Goal: Transaction & Acquisition: Obtain resource

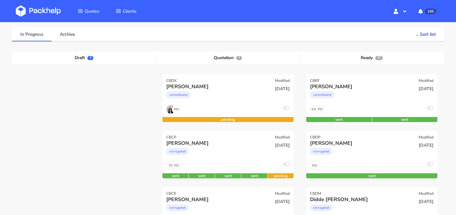
scroll to position [88, 0]
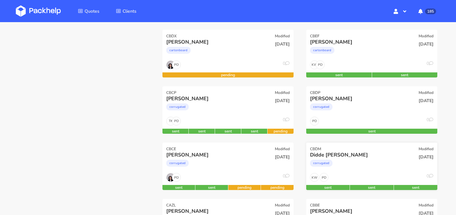
click at [351, 156] on div "Didde [PERSON_NAME]" at bounding box center [352, 155] width 84 height 7
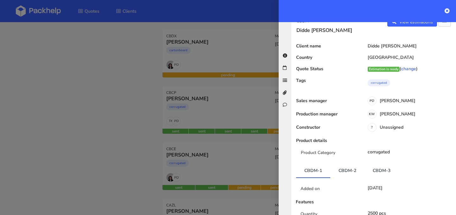
scroll to position [0, 0]
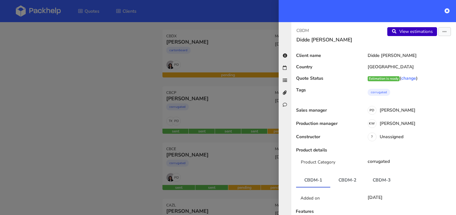
click at [419, 30] on link "View estimations" at bounding box center [412, 31] width 50 height 9
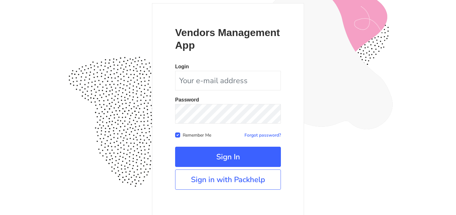
scroll to position [58, 0]
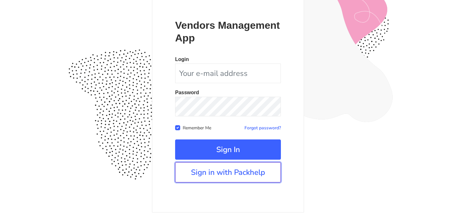
click at [217, 176] on link "Sign in with Packhelp" at bounding box center [228, 172] width 106 height 20
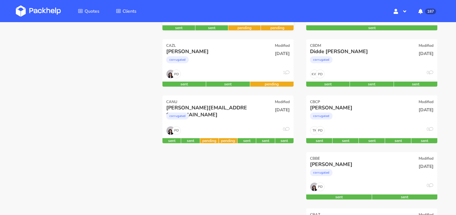
scroll to position [196, 0]
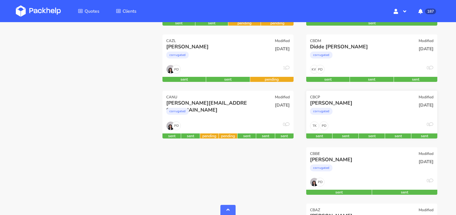
click at [379, 111] on div "corrugated" at bounding box center [352, 113] width 84 height 13
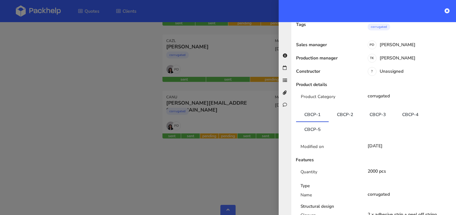
scroll to position [87, 0]
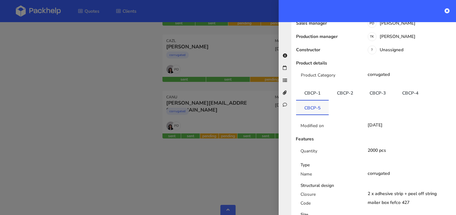
click at [322, 107] on link "CBCP-5" at bounding box center [312, 108] width 33 height 14
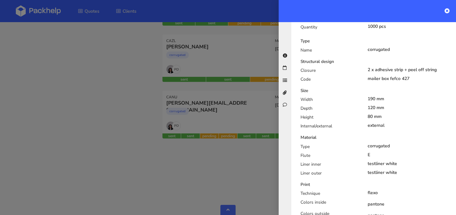
scroll to position [0, 0]
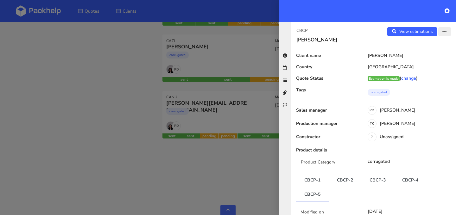
click at [443, 33] on icon "button" at bounding box center [444, 32] width 4 height 4
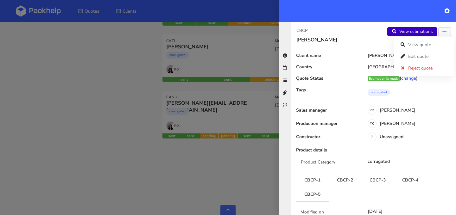
click at [423, 32] on link "View estimations" at bounding box center [412, 31] width 50 height 9
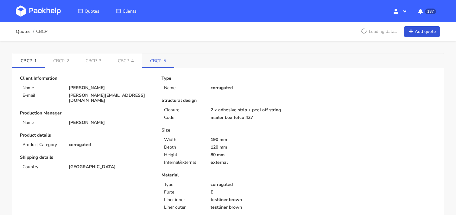
click at [161, 62] on link "CBCP-5" at bounding box center [158, 60] width 32 height 14
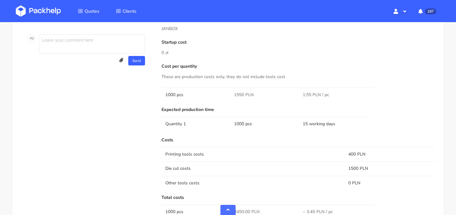
scroll to position [330, 0]
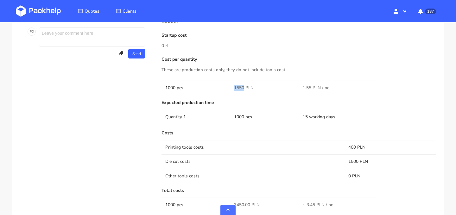
drag, startPoint x: 234, startPoint y: 86, endPoint x: 242, endPoint y: 87, distance: 8.6
click at [242, 87] on span "1550 PLN" at bounding box center [244, 88] width 20 height 6
copy span "1550"
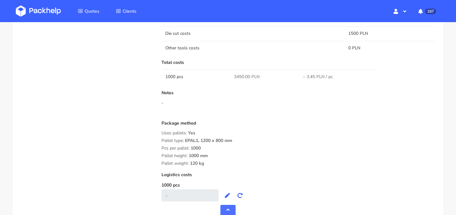
scroll to position [275, 0]
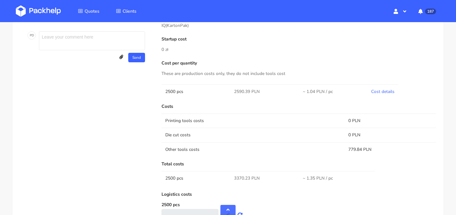
scroll to position [304, 0]
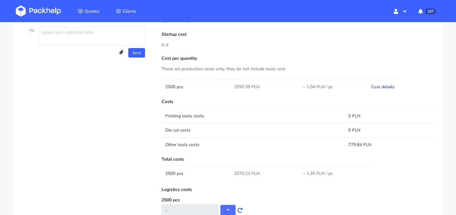
click at [386, 85] on link "Cost details" at bounding box center [382, 87] width 23 height 6
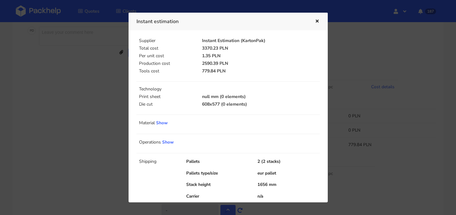
scroll to position [24, 0]
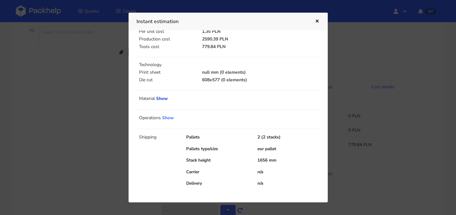
click at [160, 98] on link "Show" at bounding box center [162, 99] width 12 height 6
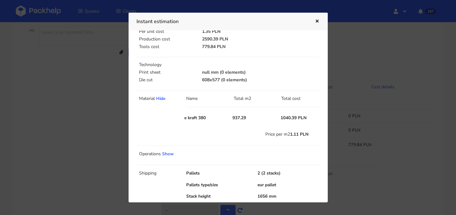
scroll to position [39, 0]
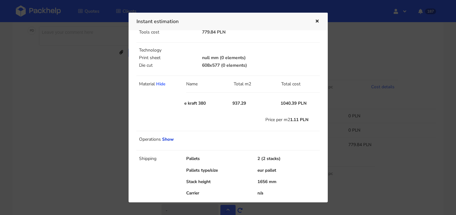
click at [169, 141] on link "Show" at bounding box center [168, 139] width 12 height 6
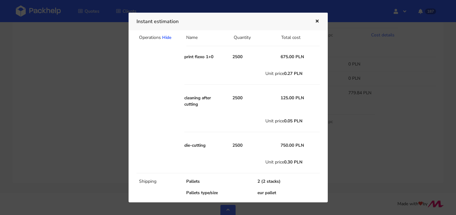
scroll to position [130, 0]
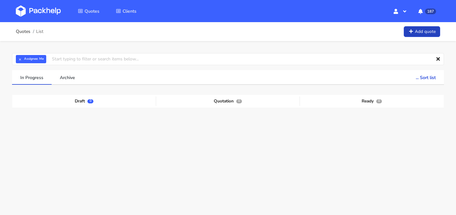
click at [417, 33] on link "Add quote" at bounding box center [422, 31] width 36 height 11
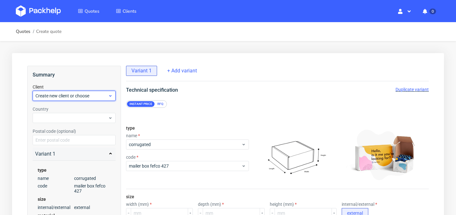
click at [92, 97] on span "Create new client or choose" at bounding box center [71, 96] width 72 height 6
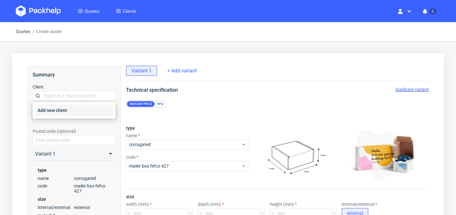
click at [85, 108] on div "Add new client" at bounding box center [74, 110] width 78 height 11
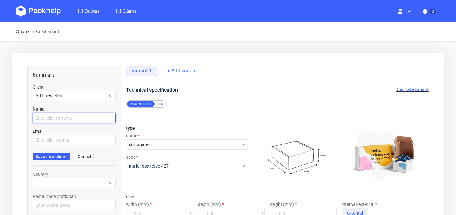
click at [72, 118] on input "text" at bounding box center [74, 118] width 83 height 10
type input "[PERSON_NAME]"
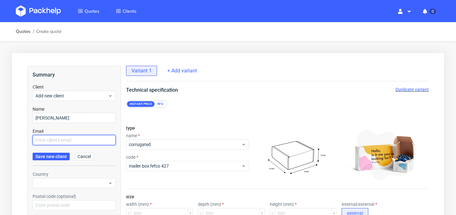
click at [94, 140] on input "text" at bounding box center [74, 140] width 83 height 10
paste input "[EMAIL_ADDRESS][DOMAIN_NAME]"
type input "[EMAIL_ADDRESS][DOMAIN_NAME]"
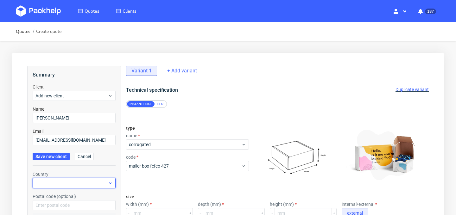
click at [75, 181] on div at bounding box center [74, 183] width 83 height 10
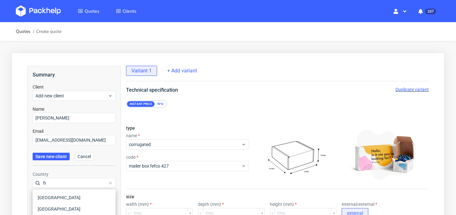
type input "f"
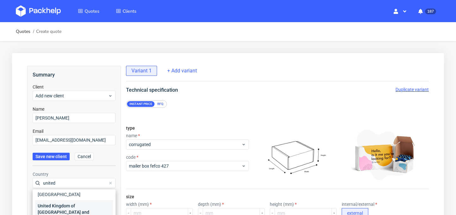
type input "united"
click at [84, 204] on div "United Kingdom of [GEOGRAPHIC_DATA] and [GEOGRAPHIC_DATA]" at bounding box center [74, 212] width 78 height 24
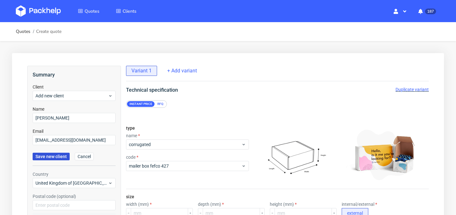
click at [58, 154] on span "Save new client" at bounding box center [50, 156] width 31 height 4
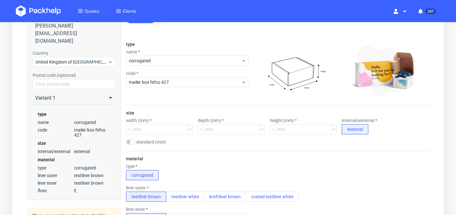
scroll to position [85, 0]
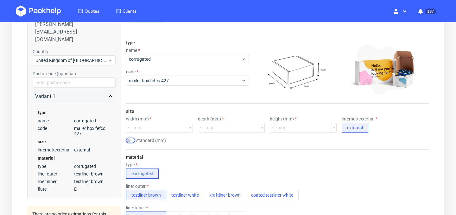
click at [133, 141] on input "checkbox" at bounding box center [130, 140] width 9 height 5
checkbox input "true"
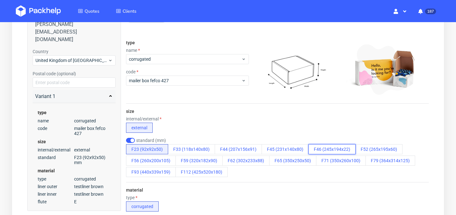
click at [341, 152] on button "F46 (245x194x22)" at bounding box center [331, 149] width 47 height 10
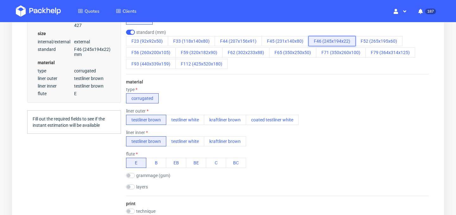
scroll to position [193, 0]
click at [198, 119] on button "testliner white" at bounding box center [185, 120] width 38 height 10
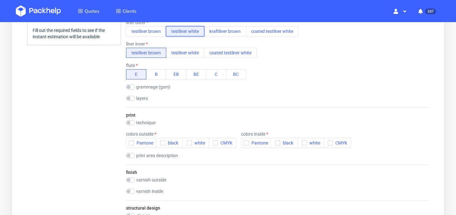
scroll to position [286, 0]
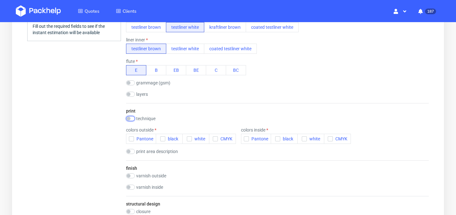
click at [130, 119] on input "checkbox" at bounding box center [130, 118] width 9 height 5
checkbox input "true"
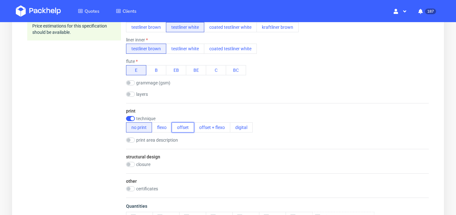
click at [186, 130] on button "offset" at bounding box center [183, 127] width 22 height 10
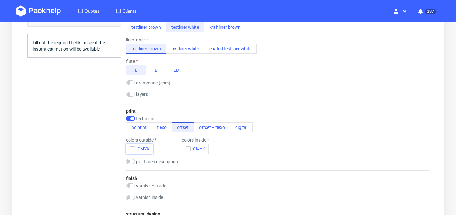
click at [132, 151] on icon "button" at bounding box center [132, 149] width 4 height 4
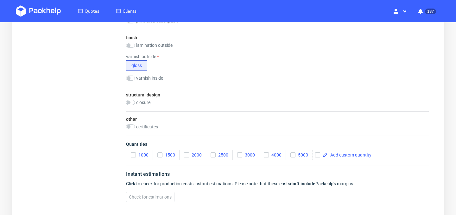
scroll to position [443, 0]
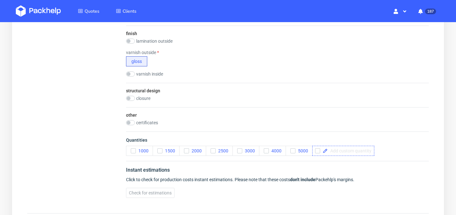
click at [333, 152] on span at bounding box center [350, 151] width 44 height 4
click at [293, 151] on icon "button" at bounding box center [293, 151] width 4 height 4
click at [328, 153] on span at bounding box center [332, 151] width 9 height 4
checkbox input "true"
click at [364, 152] on span at bounding box center [383, 151] width 44 height 4
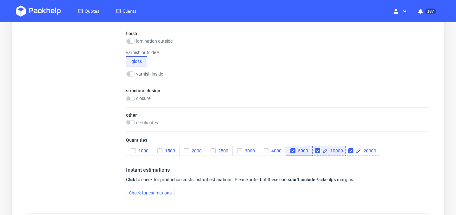
checkbox input "true"
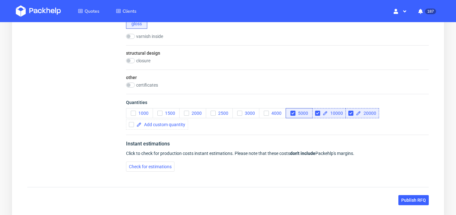
scroll to position [482, 0]
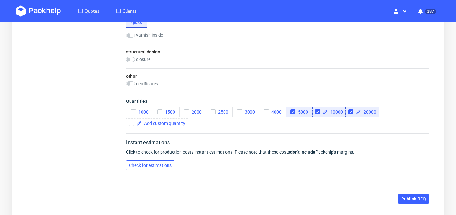
click at [165, 167] on span "Check for estimations" at bounding box center [150, 165] width 43 height 4
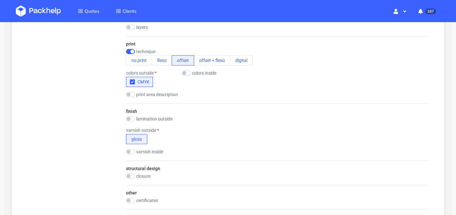
scroll to position [364, 0]
click at [134, 120] on input "checkbox" at bounding box center [130, 120] width 9 height 5
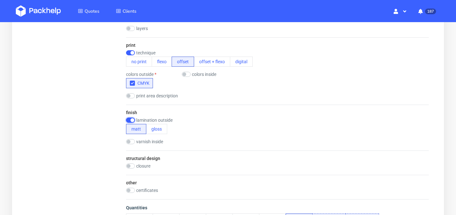
click at [133, 120] on input "checkbox" at bounding box center [130, 120] width 9 height 5
checkbox input "false"
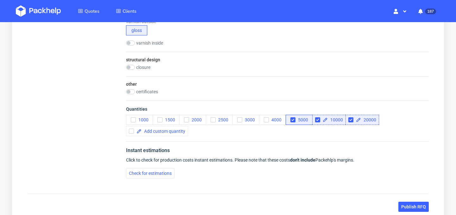
scroll to position [492, 0]
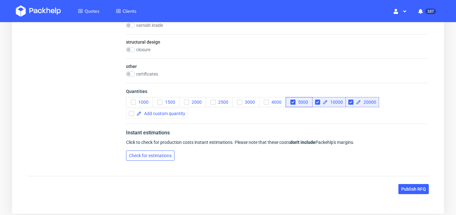
click at [163, 155] on span "Check for estimations" at bounding box center [150, 156] width 43 height 4
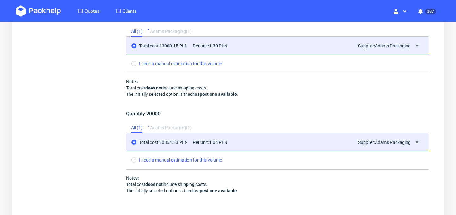
scroll to position [885, 0]
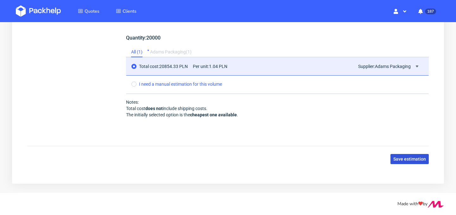
click at [421, 159] on span "Save estimation" at bounding box center [409, 159] width 33 height 4
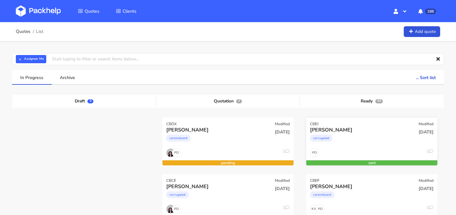
click at [348, 137] on div "corrugated" at bounding box center [352, 140] width 84 height 13
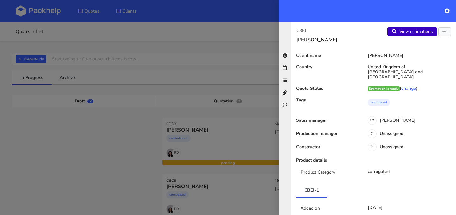
click at [412, 33] on link "View estimations" at bounding box center [412, 31] width 50 height 9
click at [448, 31] on button "button" at bounding box center [444, 31] width 13 height 9
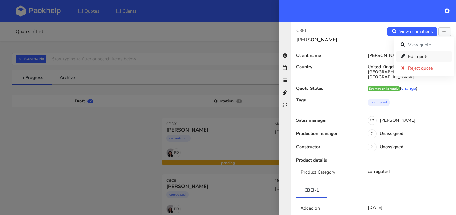
click at [431, 55] on link "Edit quote" at bounding box center [424, 56] width 56 height 10
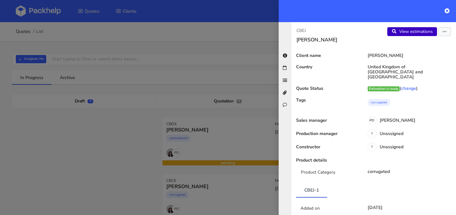
click at [423, 32] on link "View estimations" at bounding box center [412, 31] width 50 height 9
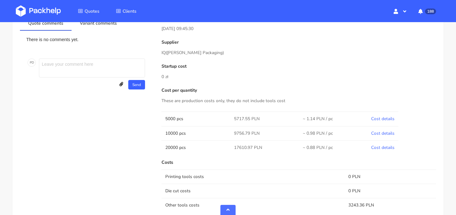
scroll to position [269, 0]
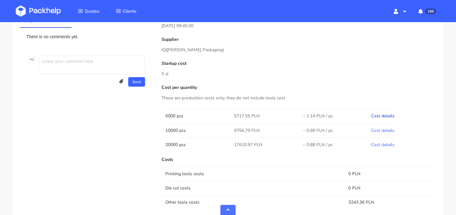
click at [379, 116] on link "Cost details" at bounding box center [382, 116] width 23 height 6
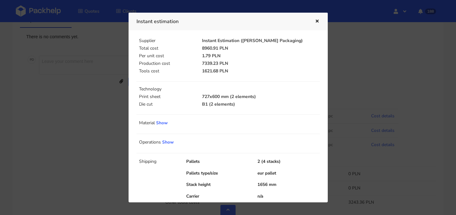
click at [315, 20] on icon "button" at bounding box center [316, 21] width 5 height 4
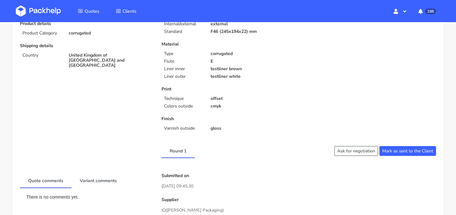
scroll to position [0, 0]
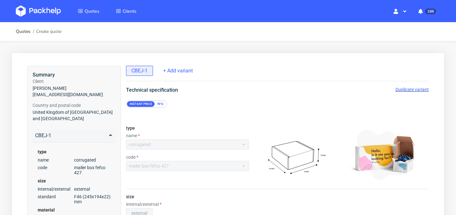
click at [69, 118] on span "United Kingdom of [GEOGRAPHIC_DATA] and [GEOGRAPHIC_DATA]" at bounding box center [74, 115] width 83 height 13
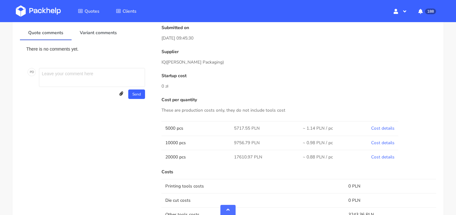
scroll to position [259, 0]
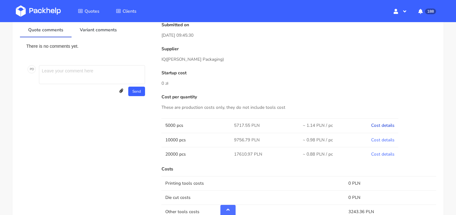
click at [387, 125] on link "Cost details" at bounding box center [382, 125] width 23 height 6
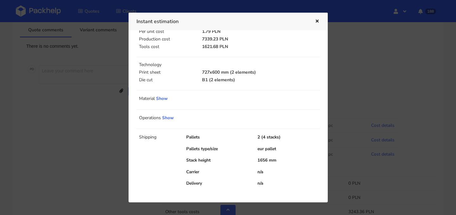
scroll to position [0, 0]
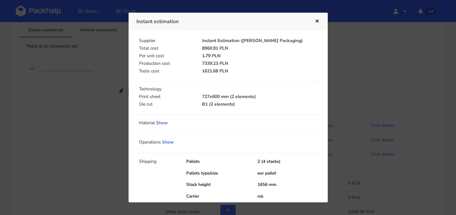
click at [316, 21] on icon "button" at bounding box center [316, 21] width 5 height 4
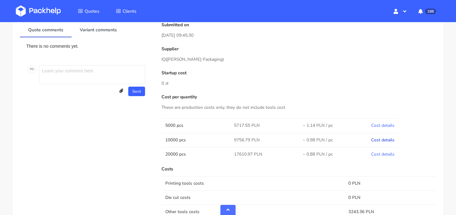
click at [383, 141] on link "Cost details" at bounding box center [382, 140] width 23 height 6
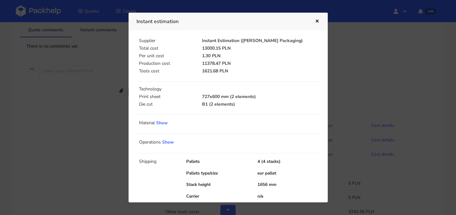
click at [316, 25] on button "button" at bounding box center [316, 21] width 7 height 8
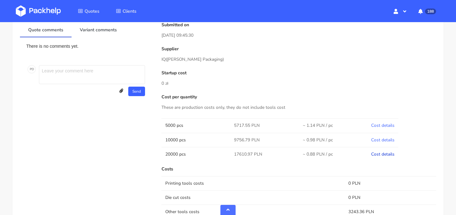
click at [382, 154] on link "Cost details" at bounding box center [382, 154] width 23 height 6
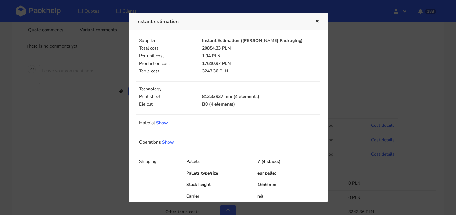
click at [318, 23] on icon "button" at bounding box center [316, 21] width 5 height 4
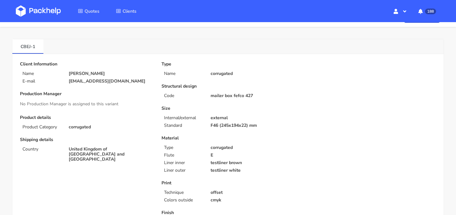
scroll to position [16, 0]
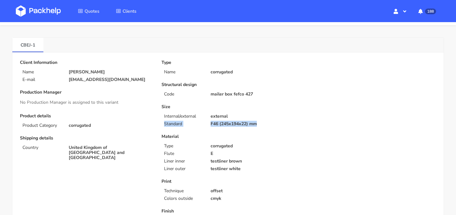
drag, startPoint x: 263, startPoint y: 124, endPoint x: 192, endPoint y: 121, distance: 71.0
click at [192, 121] on div "Size Internal/external external Standard F46 (245x194x22) mm" at bounding box center [227, 115] width 133 height 22
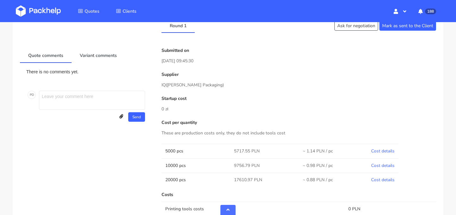
scroll to position [233, 0]
click at [386, 156] on td "Cost details" at bounding box center [382, 152] width 31 height 14
click at [386, 153] on link "Cost details" at bounding box center [382, 152] width 23 height 6
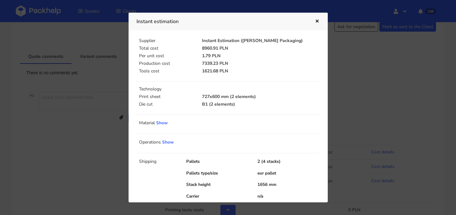
scroll to position [24, 0]
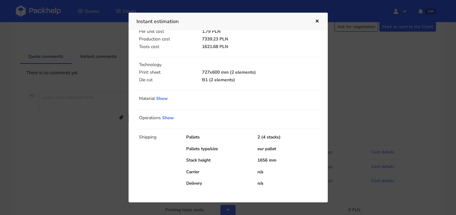
click at [317, 23] on button "button" at bounding box center [316, 21] width 7 height 8
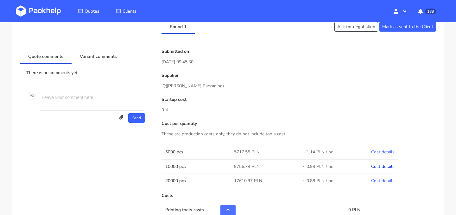
click at [382, 167] on link "Cost details" at bounding box center [382, 167] width 23 height 6
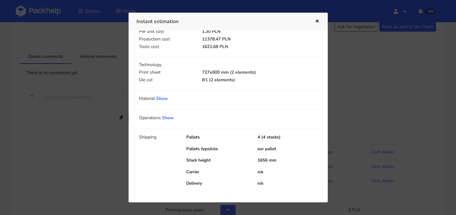
click at [317, 24] on button "button" at bounding box center [316, 21] width 7 height 8
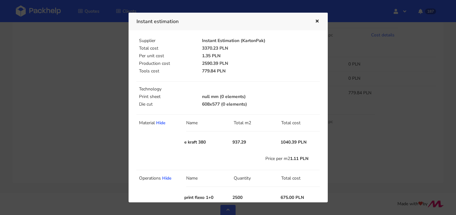
scroll to position [130, 0]
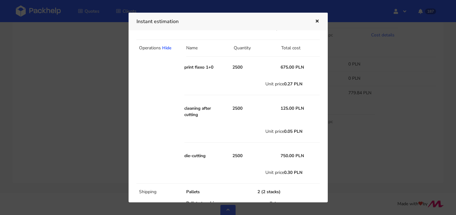
click at [314, 22] on icon "button" at bounding box center [316, 21] width 5 height 4
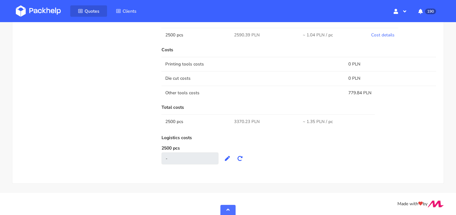
click at [89, 12] on span "Quotes" at bounding box center [92, 11] width 15 height 6
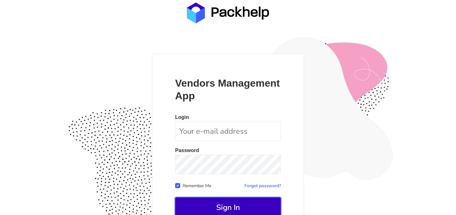
click at [245, 208] on button "Sign In" at bounding box center [228, 207] width 106 height 20
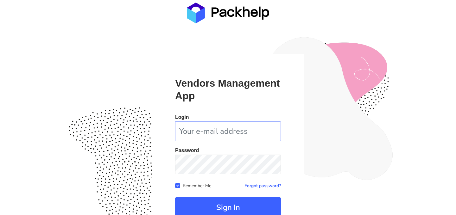
scroll to position [31, 0]
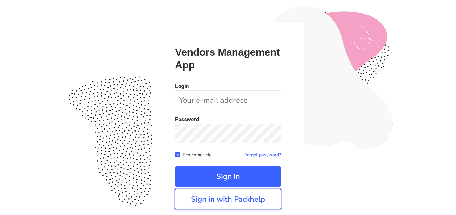
click at [235, 197] on link "Sign in with Packhelp" at bounding box center [228, 199] width 106 height 20
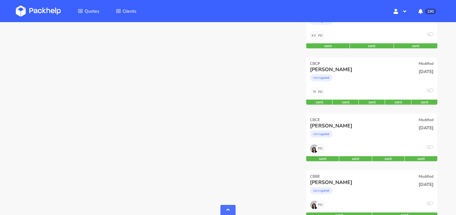
scroll to position [298, 0]
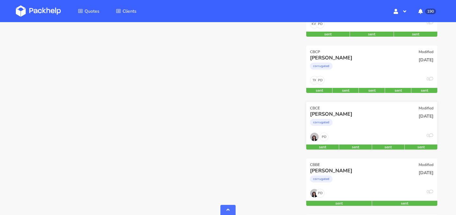
click at [385, 124] on div "corrugated" at bounding box center [352, 124] width 84 height 13
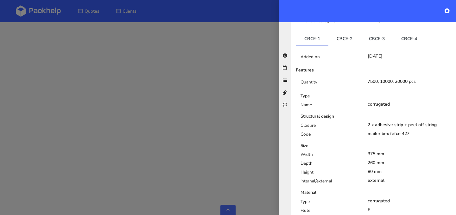
scroll to position [136, 0]
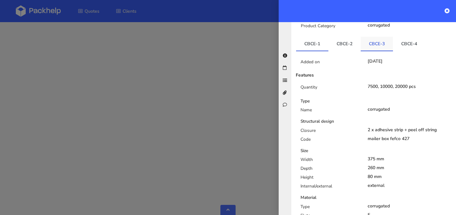
click at [378, 45] on link "CBCE-3" at bounding box center [376, 44] width 32 height 14
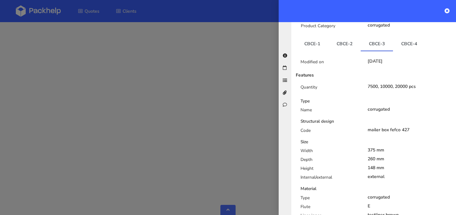
scroll to position [0, 0]
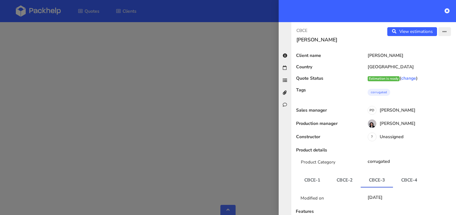
click at [447, 32] on button "button" at bounding box center [444, 31] width 13 height 9
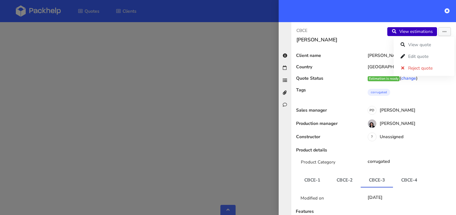
click at [420, 32] on link "View estimations" at bounding box center [412, 31] width 50 height 9
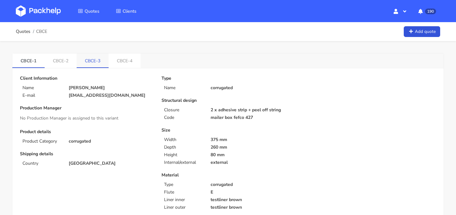
click at [92, 64] on link "CBCE-3" at bounding box center [93, 60] width 32 height 14
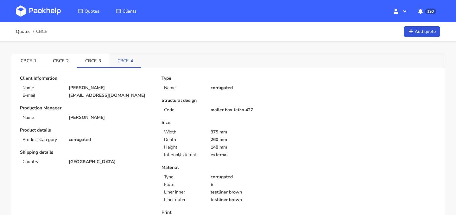
click at [126, 64] on link "CBCE-4" at bounding box center [125, 60] width 32 height 14
click at [95, 65] on link "CBCE-3" at bounding box center [93, 60] width 32 height 14
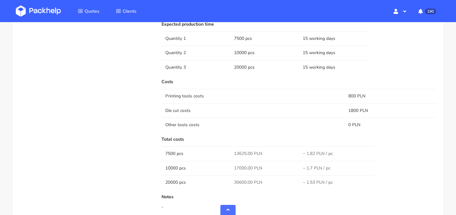
scroll to position [553, 0]
drag, startPoint x: 252, startPoint y: 156, endPoint x: 229, endPoint y: 155, distance: 23.4
click at [229, 155] on tr "7500 pcs 13625.00 PLN ~ 1.82 PLN / pc" at bounding box center [298, 155] width 274 height 14
copy tr "13625.00"
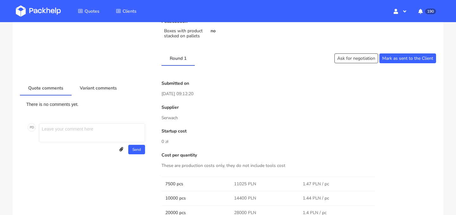
scroll to position [0, 0]
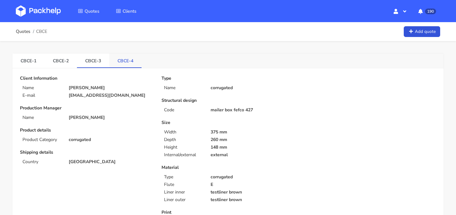
click at [129, 61] on link "CBCE-4" at bounding box center [125, 60] width 32 height 14
click at [58, 58] on link "CBCE-2" at bounding box center [61, 60] width 32 height 14
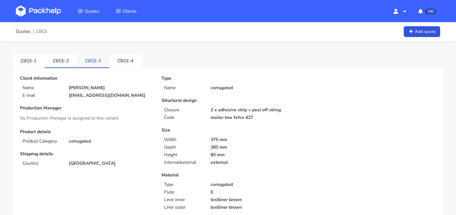
click at [95, 58] on link "CBCE-3" at bounding box center [93, 60] width 32 height 14
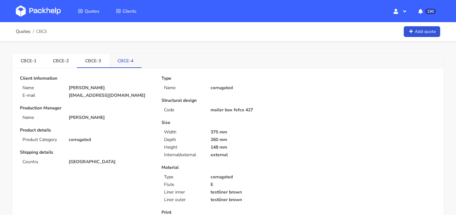
click at [125, 65] on link "CBCE-4" at bounding box center [125, 60] width 32 height 14
click at [97, 58] on link "CBCE-3" at bounding box center [93, 60] width 32 height 14
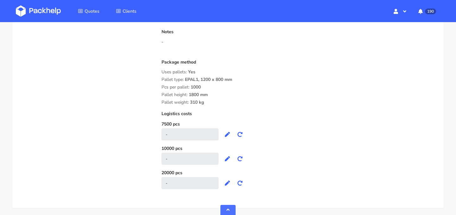
scroll to position [717, 0]
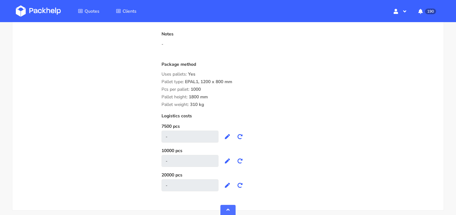
drag, startPoint x: 212, startPoint y: 104, endPoint x: 159, endPoint y: 75, distance: 60.3
copy div "Uses pallets: Yes Pallet type: EPAL1, 1200 x 800 mm Pcs per pallet: 1000 Pallet…"
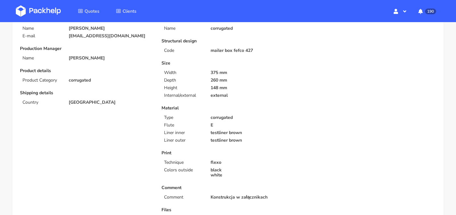
scroll to position [0, 0]
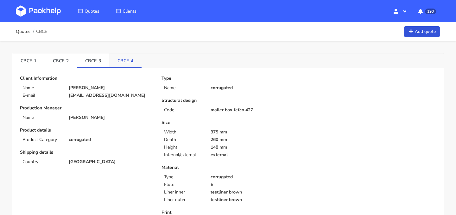
click at [124, 59] on link "CBCE-4" at bounding box center [125, 60] width 32 height 14
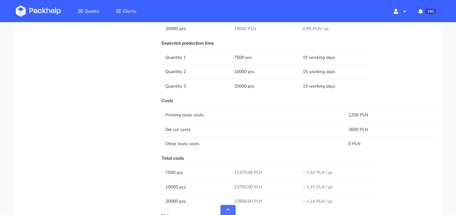
scroll to position [744, 0]
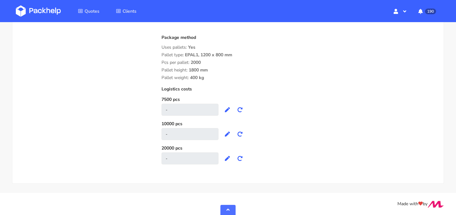
drag, startPoint x: 213, startPoint y: 78, endPoint x: 160, endPoint y: 48, distance: 61.1
copy div "Uses pallets: Yes Pallet type: EPAL1, 1200 x 800 mm Pcs per pallet: 2000 Pallet…"
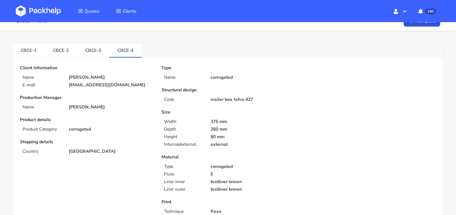
scroll to position [0, 0]
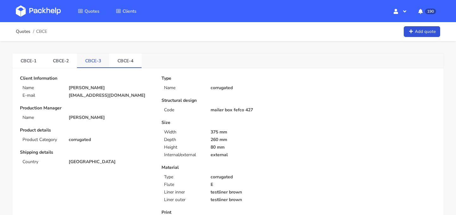
click at [103, 62] on link "CBCE-3" at bounding box center [93, 60] width 32 height 14
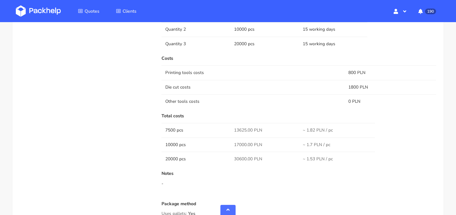
scroll to position [578, 0]
drag, startPoint x: 252, startPoint y: 146, endPoint x: 225, endPoint y: 146, distance: 27.2
click at [225, 146] on tr "10000 pcs 17000.00 PLN ~ 1.7 PLN / pc" at bounding box center [298, 144] width 274 height 14
copy tr "17000.00"
drag, startPoint x: 252, startPoint y: 159, endPoint x: 232, endPoint y: 159, distance: 19.9
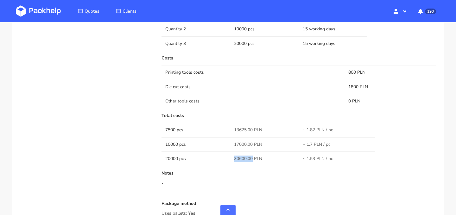
click at [232, 159] on td "30600.00 PLN" at bounding box center [264, 159] width 69 height 14
copy span "30600.00"
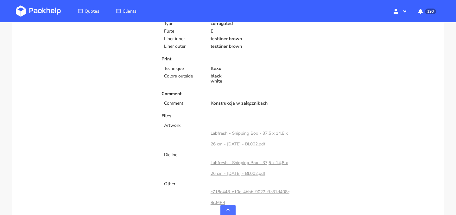
scroll to position [0, 0]
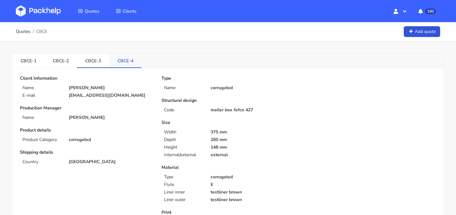
click at [117, 62] on link "CBCE-4" at bounding box center [125, 60] width 32 height 14
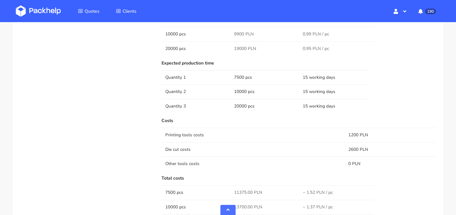
scroll to position [566, 0]
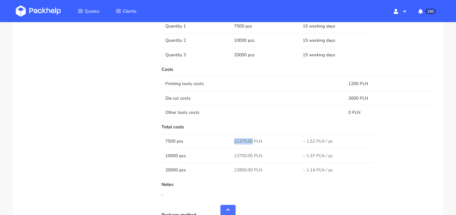
drag, startPoint x: 252, startPoint y: 142, endPoint x: 228, endPoint y: 142, distance: 23.7
click at [228, 142] on tr "7500 pcs 11375.00 PLN ~ 1.52 PLN / pc" at bounding box center [298, 141] width 274 height 14
copy tr "11375.00"
drag, startPoint x: 252, startPoint y: 157, endPoint x: 225, endPoint y: 156, distance: 26.3
click at [225, 156] on tr "10000 pcs 13700.00 PLN ~ 1.37 PLN / pc" at bounding box center [298, 156] width 274 height 14
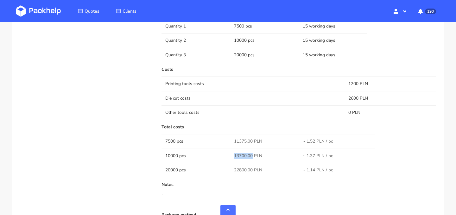
copy tr "13700.00"
drag, startPoint x: 234, startPoint y: 171, endPoint x: 251, endPoint y: 170, distance: 17.1
click at [251, 170] on span "22800.00 PLN" at bounding box center [248, 170] width 28 height 6
copy span "22800.00"
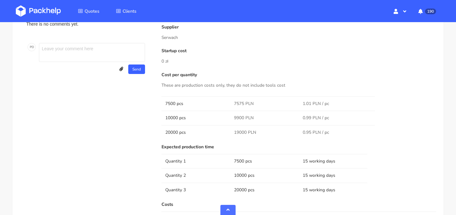
scroll to position [437, 0]
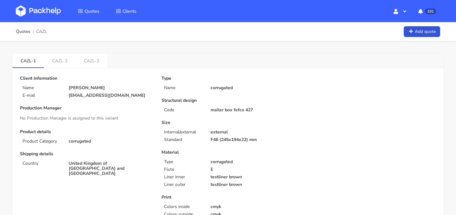
scroll to position [6, 0]
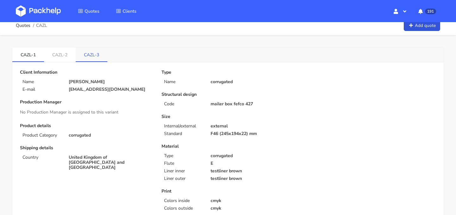
click at [99, 56] on link "CAZL-3" at bounding box center [92, 54] width 32 height 14
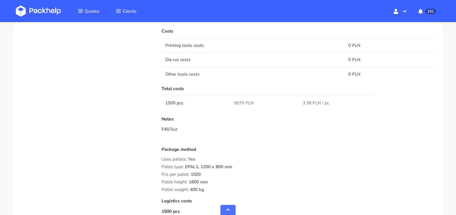
scroll to position [500, 0]
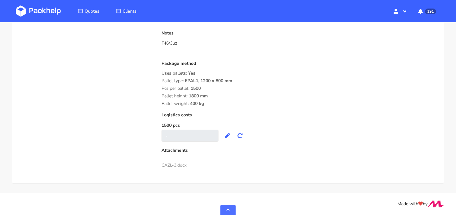
click at [177, 166] on link "CAZL-3.docx" at bounding box center [173, 165] width 25 height 6
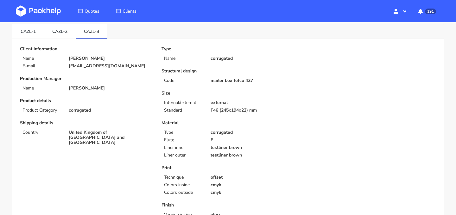
scroll to position [0, 0]
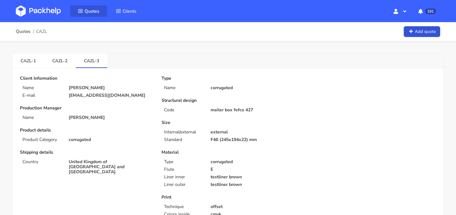
click at [92, 12] on span "Quotes" at bounding box center [92, 11] width 15 height 6
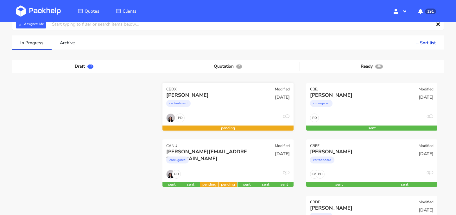
scroll to position [57, 0]
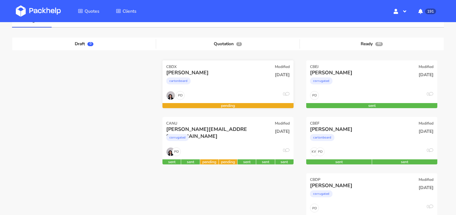
click at [245, 89] on div "cartonboard" at bounding box center [208, 82] width 84 height 13
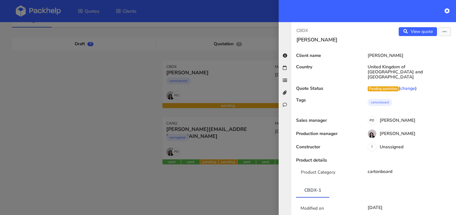
click at [166, 54] on div at bounding box center [228, 107] width 456 height 215
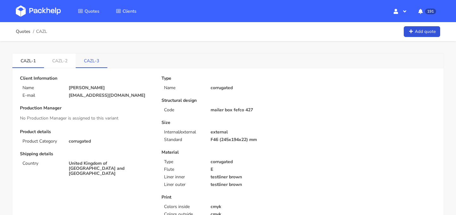
click at [90, 59] on link "CAZL-3" at bounding box center [92, 60] width 32 height 14
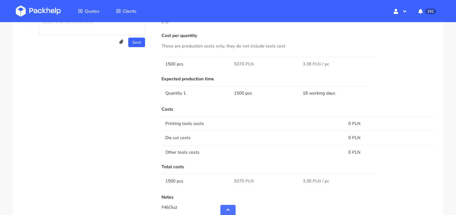
scroll to position [334, 0]
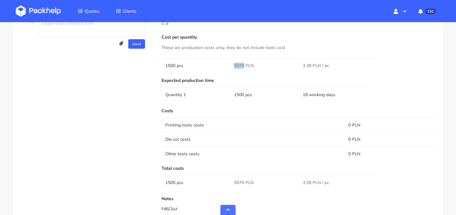
drag, startPoint x: 234, startPoint y: 65, endPoint x: 243, endPoint y: 65, distance: 9.5
click at [243, 65] on td "5070 PLN" at bounding box center [264, 66] width 69 height 14
copy span "5070"
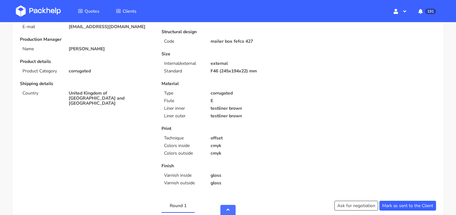
scroll to position [0, 0]
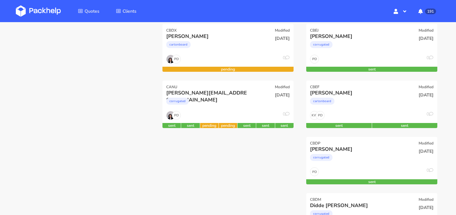
scroll to position [99, 0]
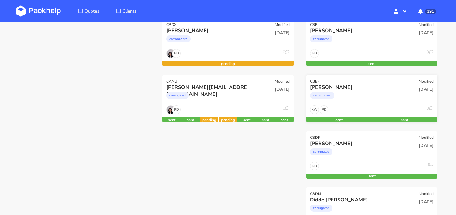
click at [367, 106] on div "PD KW 0" at bounding box center [371, 111] width 131 height 12
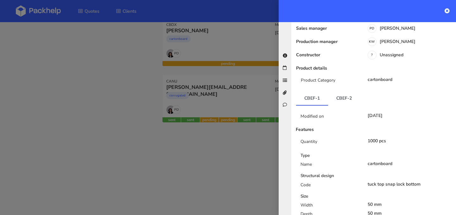
scroll to position [96, 0]
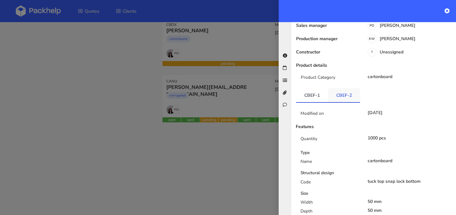
click at [341, 97] on link "CBEF-2" at bounding box center [344, 95] width 32 height 14
click at [318, 98] on link "CBEF-1" at bounding box center [312, 95] width 32 height 14
click at [346, 98] on link "CBEF-2" at bounding box center [344, 95] width 32 height 14
click at [315, 100] on link "CBEF-1" at bounding box center [312, 95] width 32 height 14
click at [348, 98] on link "CBEF-2" at bounding box center [344, 95] width 32 height 14
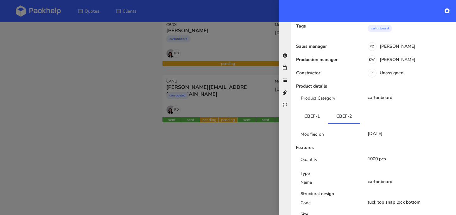
scroll to position [67, 0]
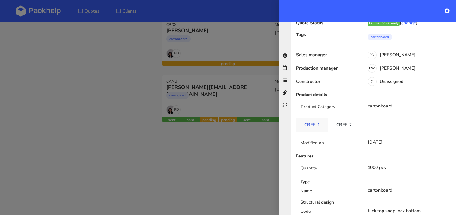
click at [317, 127] on link "CBEF-1" at bounding box center [312, 125] width 32 height 14
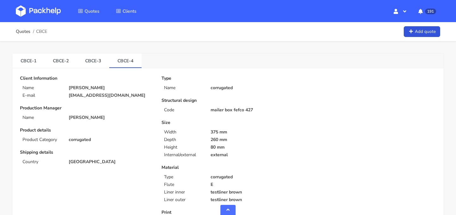
scroll to position [437, 0]
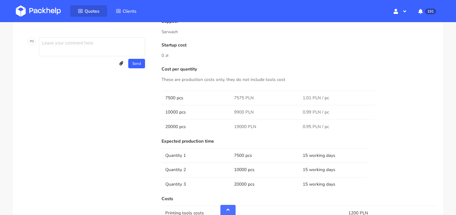
click at [97, 13] on span "Quotes" at bounding box center [92, 11] width 15 height 6
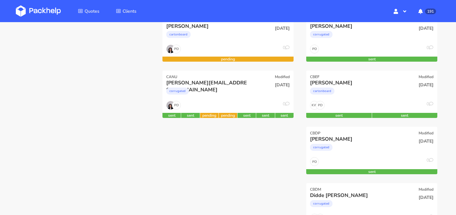
scroll to position [72, 0]
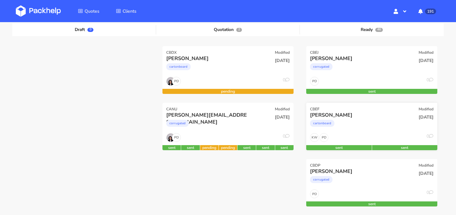
click at [392, 121] on div "cartonboard" at bounding box center [352, 125] width 84 height 13
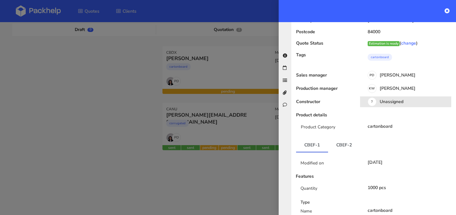
scroll to position [63, 0]
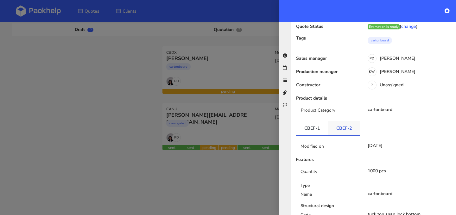
click at [349, 130] on link "CBEF-2" at bounding box center [344, 128] width 32 height 14
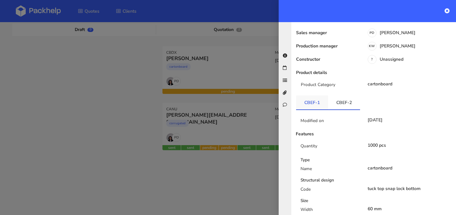
click at [319, 109] on link "CBEF-1" at bounding box center [312, 103] width 32 height 14
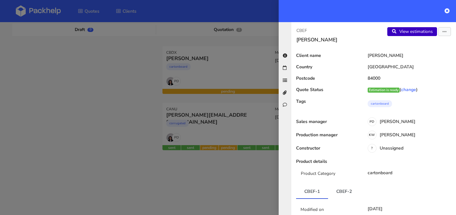
click at [413, 33] on link "View estimations" at bounding box center [412, 31] width 50 height 9
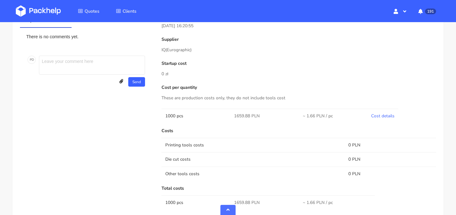
scroll to position [275, 0]
click at [389, 117] on link "Cost details" at bounding box center [382, 117] width 23 height 6
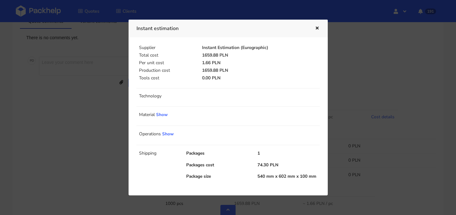
click at [316, 29] on icon "button" at bounding box center [316, 28] width 5 height 4
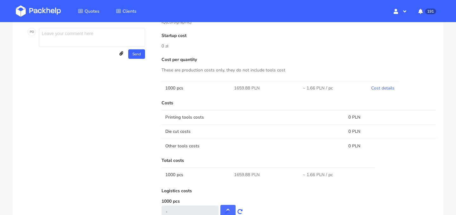
scroll to position [311, 0]
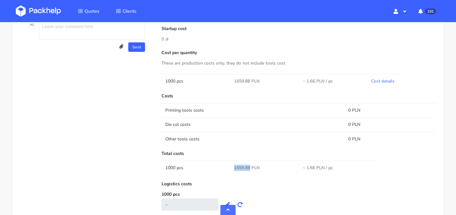
drag, startPoint x: 249, startPoint y: 168, endPoint x: 228, endPoint y: 168, distance: 21.5
click at [228, 168] on tr "1000 pcs 1659.88 PLN ~ 1.66 PLN / pc" at bounding box center [298, 168] width 274 height 14
copy tr "1659.88"
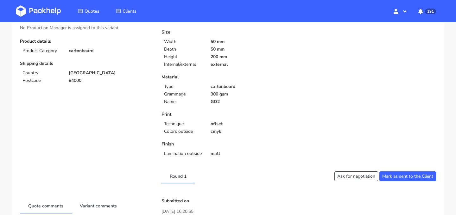
scroll to position [0, 0]
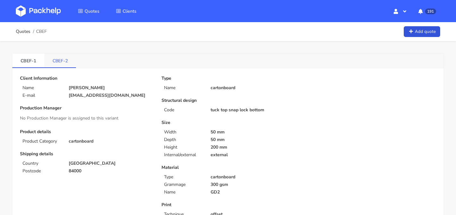
click at [61, 66] on link "CBEF-2" at bounding box center [60, 60] width 32 height 14
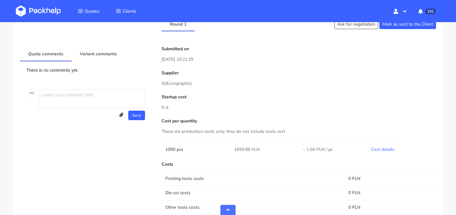
scroll to position [254, 0]
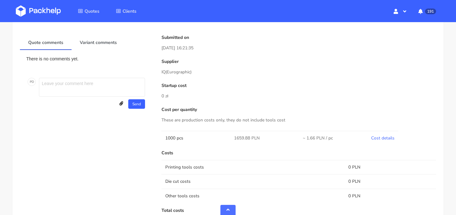
click at [395, 138] on td "Cost details" at bounding box center [382, 138] width 31 height 14
click at [386, 137] on link "Cost details" at bounding box center [382, 138] width 23 height 6
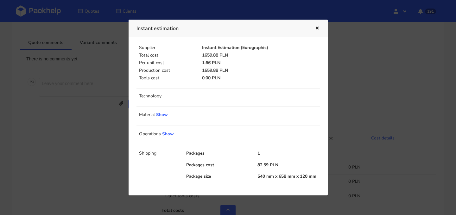
click at [317, 29] on icon "button" at bounding box center [316, 28] width 5 height 4
